Goal: Task Accomplishment & Management: Use online tool/utility

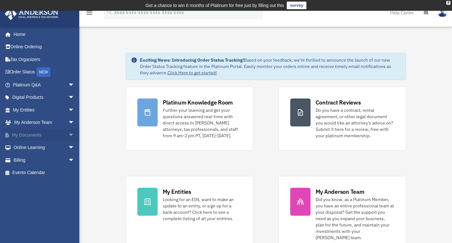
click at [32, 134] on link "My Documents arrow_drop_down" at bounding box center [44, 134] width 80 height 13
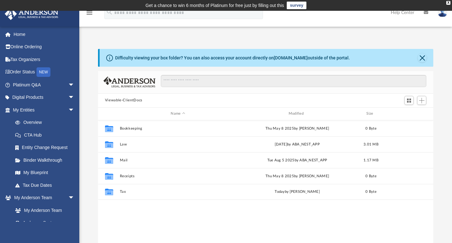
scroll to position [139, 330]
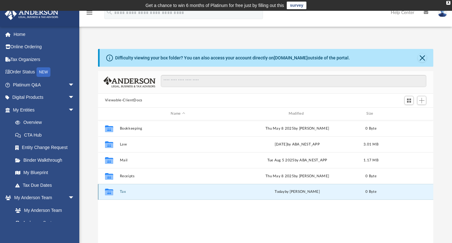
click at [121, 191] on button "Tax" at bounding box center [178, 191] width 116 height 4
click at [108, 190] on icon "grid" at bounding box center [109, 192] width 8 height 5
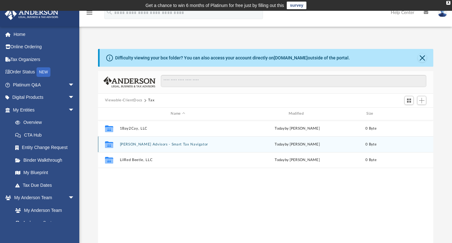
click at [150, 145] on button "Anderson Advisors - Smart Tax Navigator" at bounding box center [178, 144] width 116 height 4
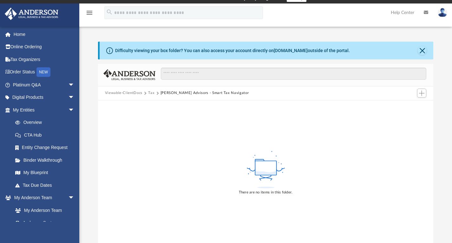
scroll to position [0, 0]
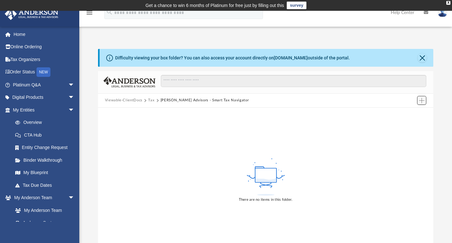
click at [422, 99] on span "Add" at bounding box center [421, 100] width 5 height 5
click at [409, 112] on li "Upload" at bounding box center [412, 112] width 20 height 7
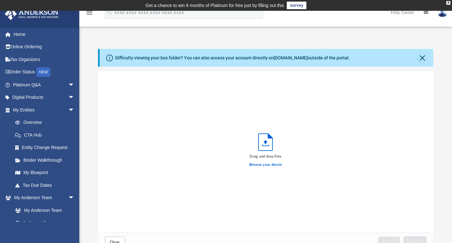
scroll to position [156, 330]
click at [262, 164] on label "Browse your device" at bounding box center [265, 165] width 33 height 6
click at [0, 0] on input "Browse your device" at bounding box center [0, 0] width 0 height 0
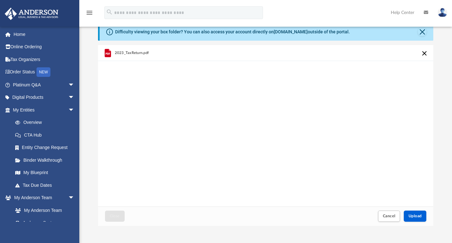
scroll to position [63, 0]
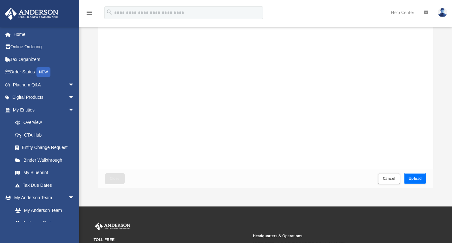
click at [422, 180] on button "Upload" at bounding box center [415, 178] width 23 height 11
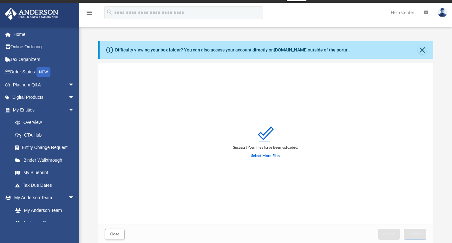
scroll to position [0, 0]
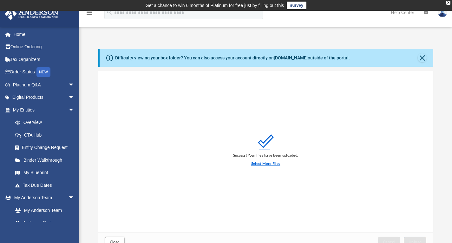
click at [266, 163] on label "Select More Files" at bounding box center [265, 164] width 29 height 6
click at [0, 0] on input "Select More Files" at bounding box center [0, 0] width 0 height 0
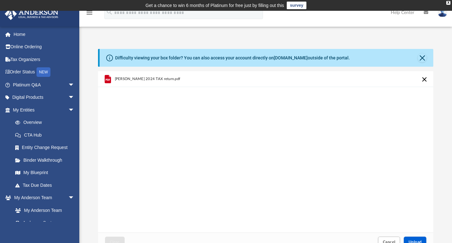
scroll to position [127, 0]
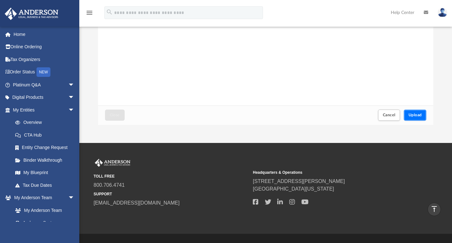
click at [411, 115] on span "Upload" at bounding box center [414, 115] width 13 height 4
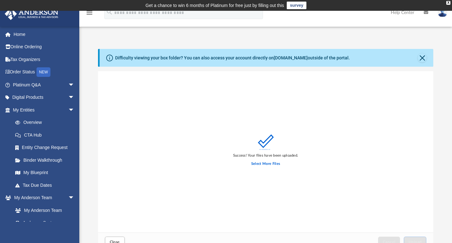
scroll to position [95, 0]
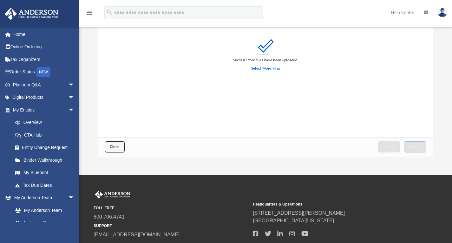
click at [114, 147] on span "Close" at bounding box center [115, 147] width 10 height 4
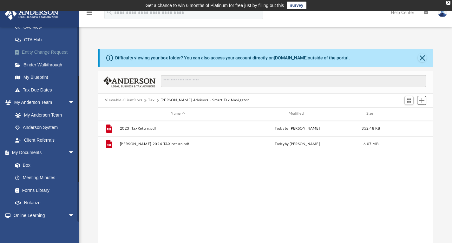
scroll to position [0, 0]
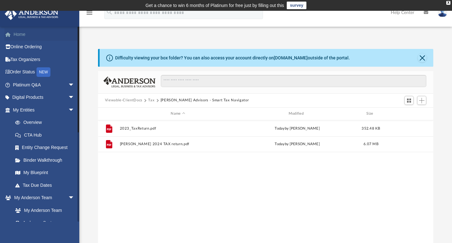
click at [24, 36] on link "Home" at bounding box center [44, 34] width 80 height 13
